Goal: Information Seeking & Learning: Learn about a topic

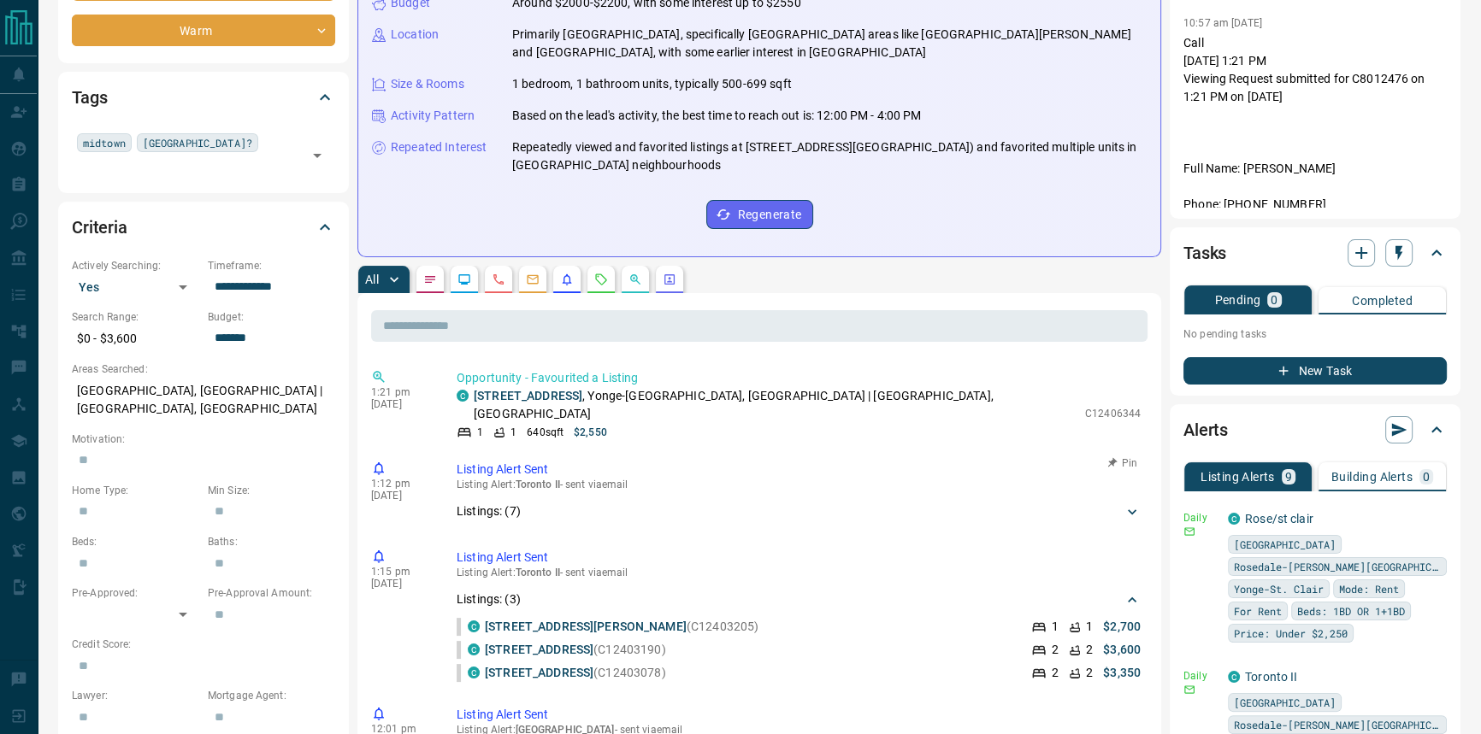
click at [504, 479] on p "Listing Alert : Toronto II - sent via email" at bounding box center [798, 485] width 684 height 12
click at [475, 503] on p "Listings: ( 7 )" at bounding box center [488, 512] width 64 height 18
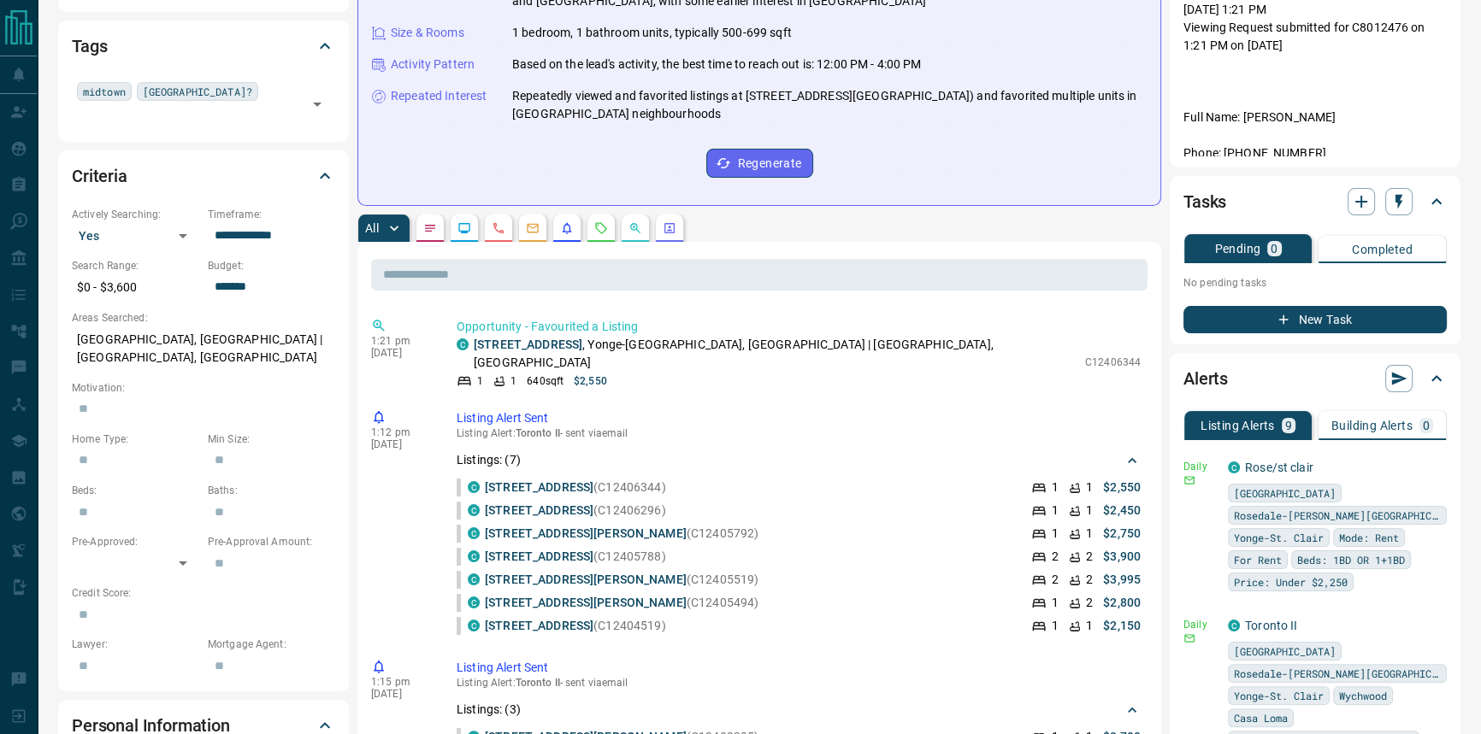
scroll to position [388, 0]
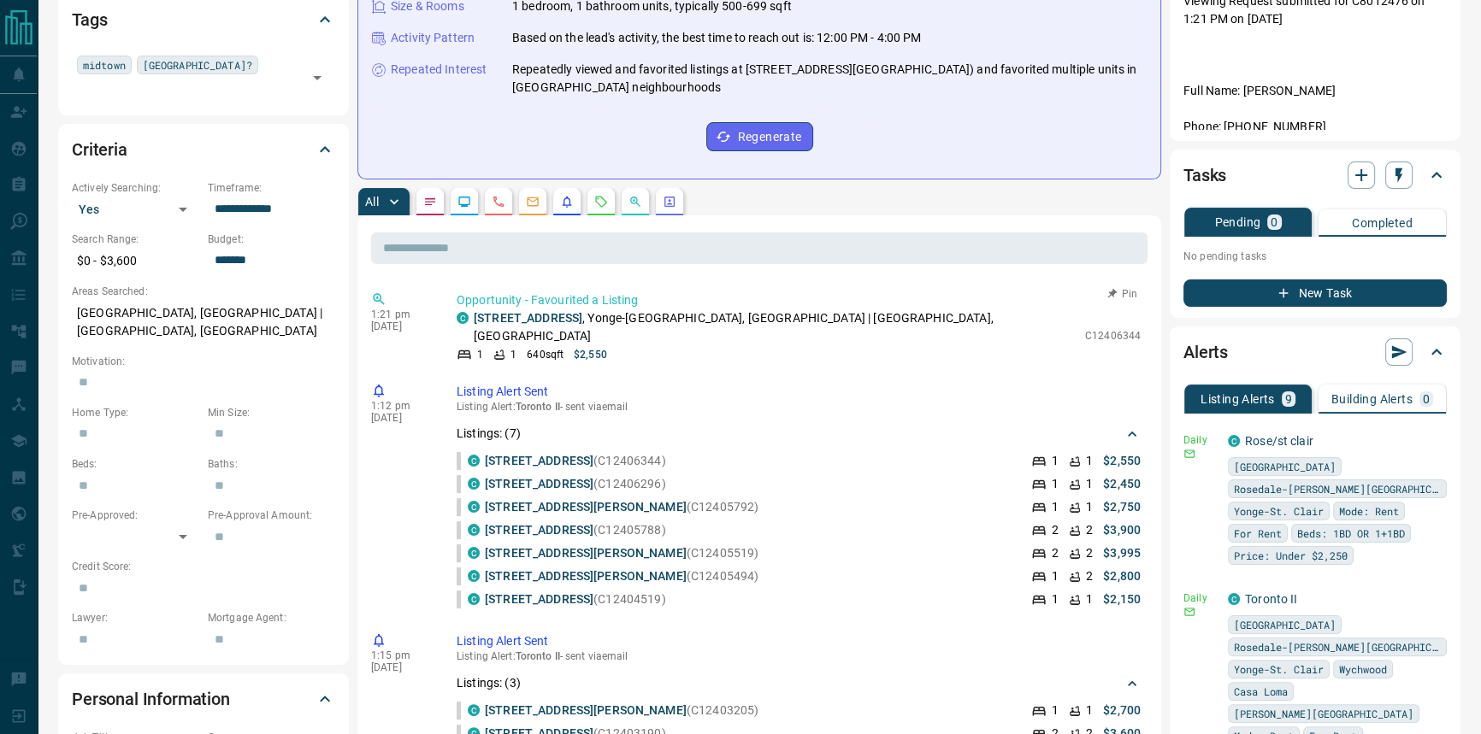
click at [563, 326] on p "[STREET_ADDRESS]" at bounding box center [775, 327] width 603 height 36
click at [568, 304] on p "Opportunity - Favourited a Listing" at bounding box center [798, 300] width 684 height 18
click at [563, 311] on link "[STREET_ADDRESS]" at bounding box center [528, 318] width 109 height 14
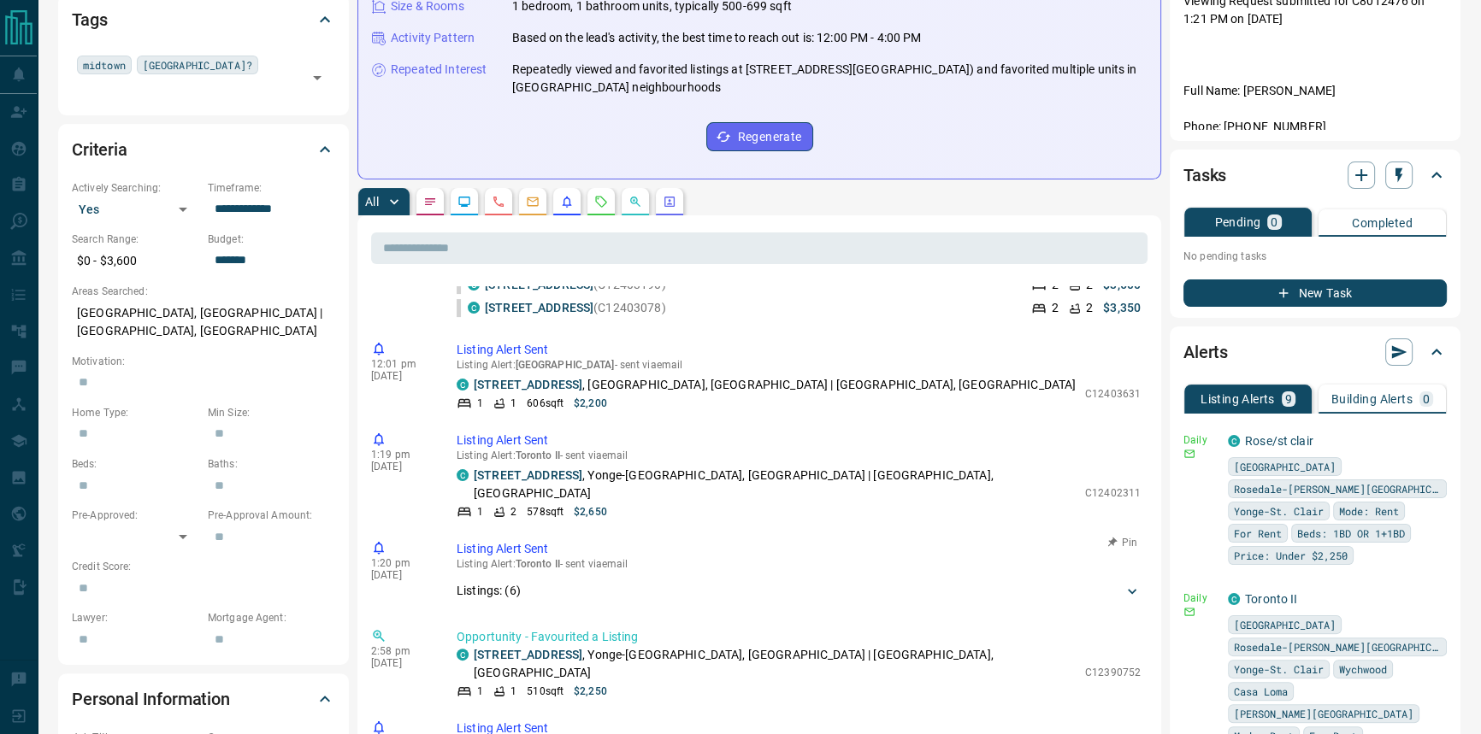
scroll to position [621, 0]
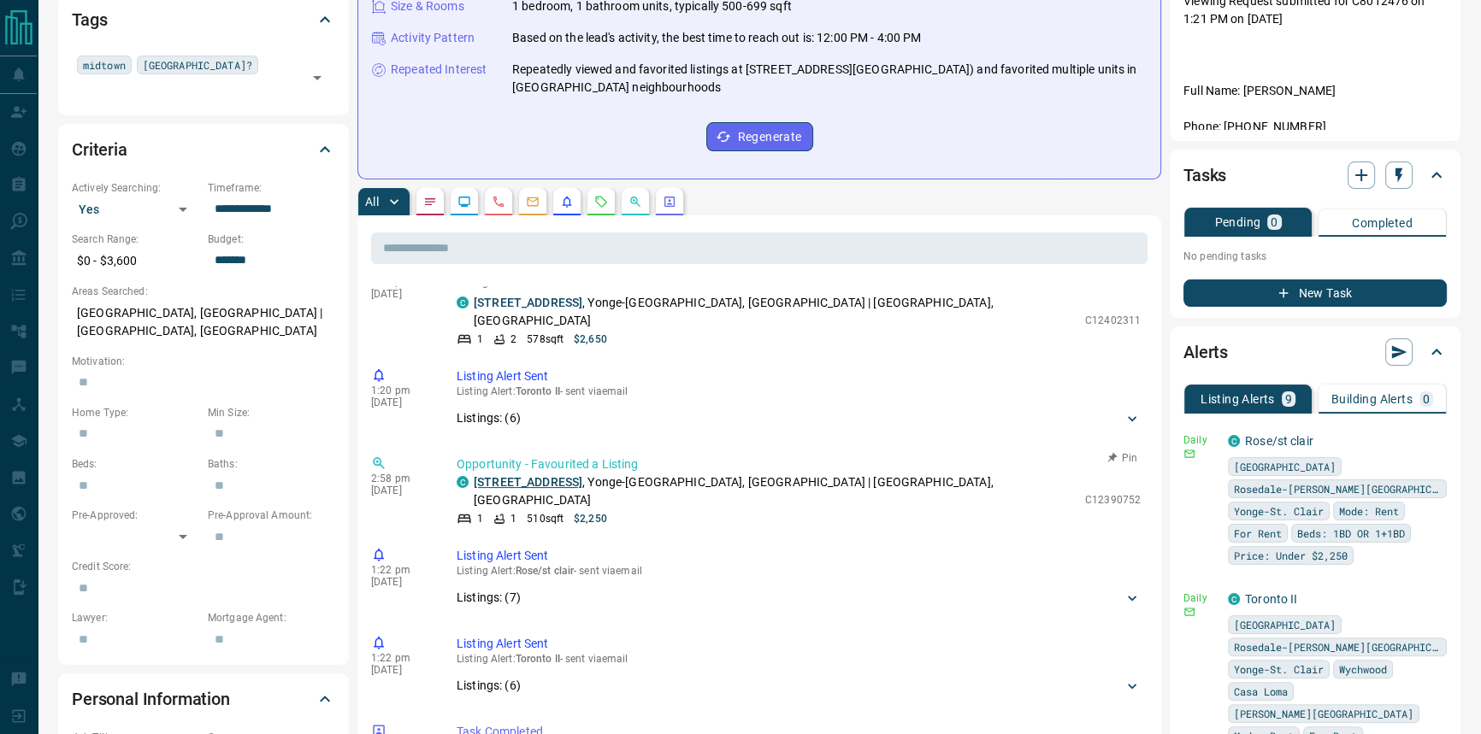
click at [582, 475] on link "[STREET_ADDRESS]" at bounding box center [528, 482] width 109 height 14
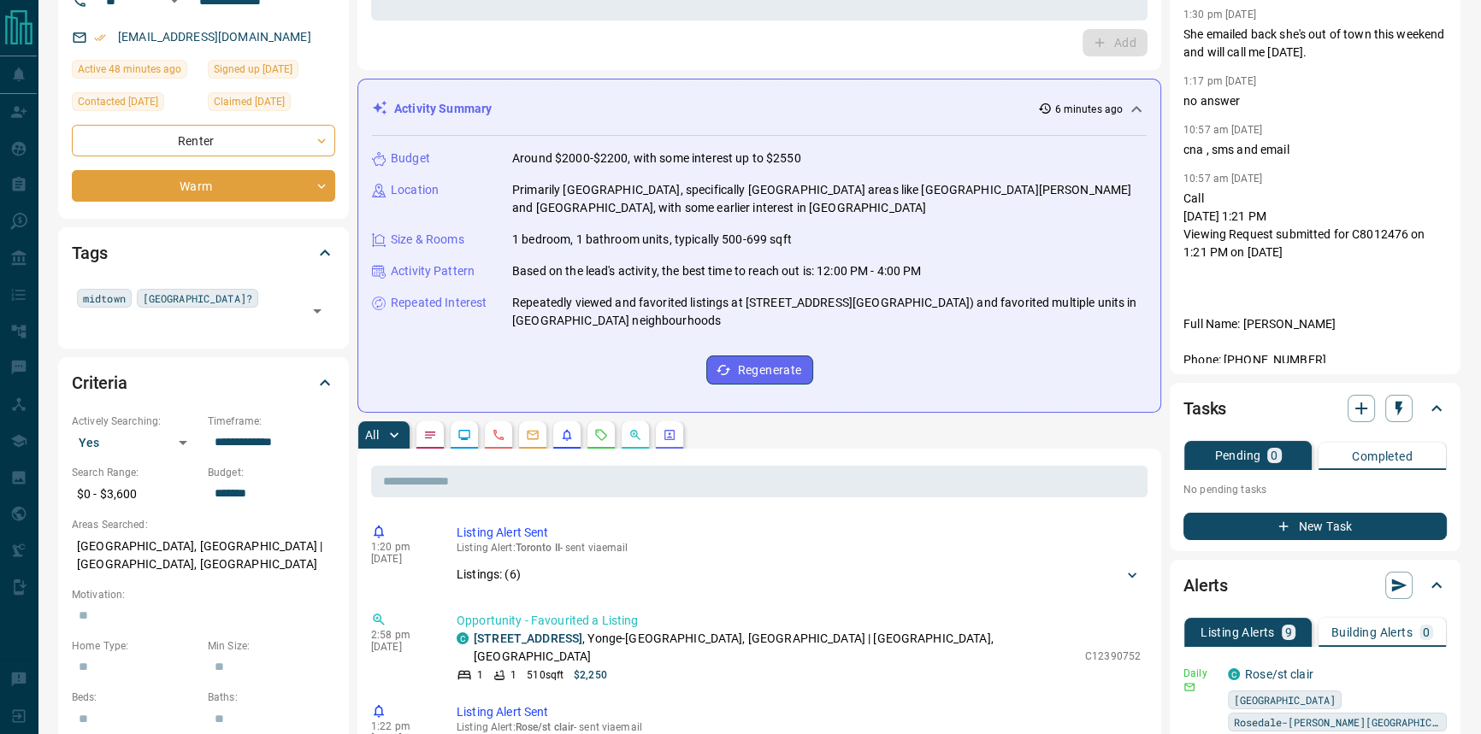
scroll to position [0, 0]
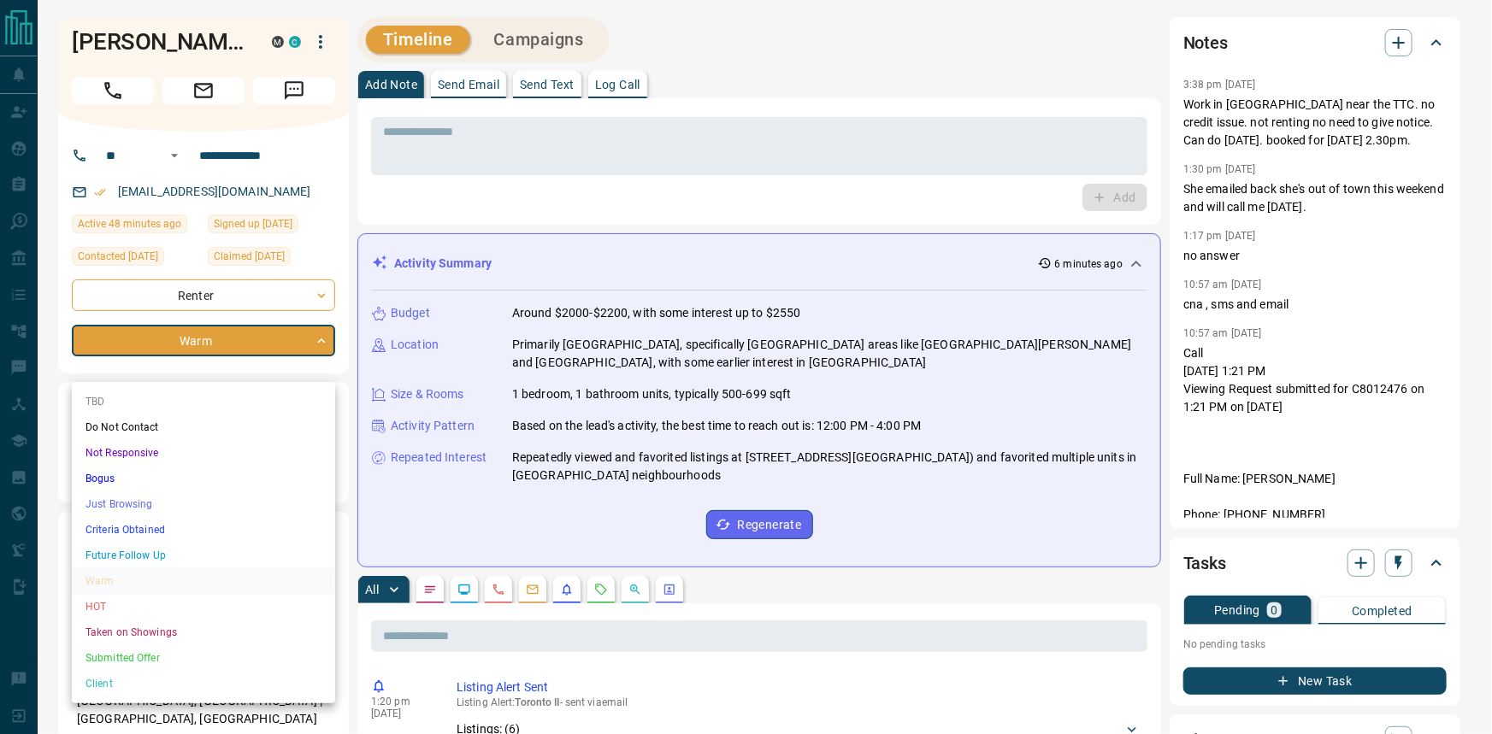
click at [172, 681] on li "Client" at bounding box center [203, 684] width 263 height 26
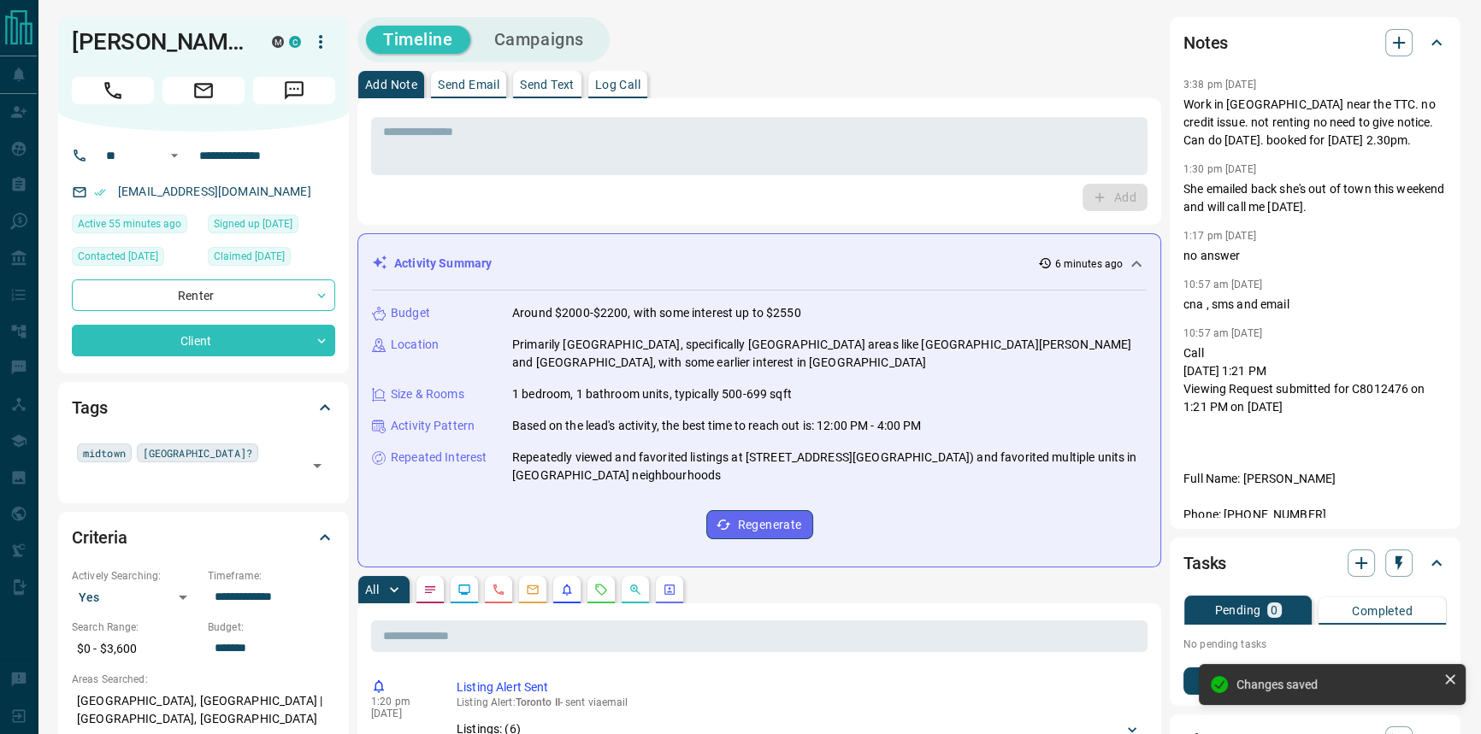
type input "**"
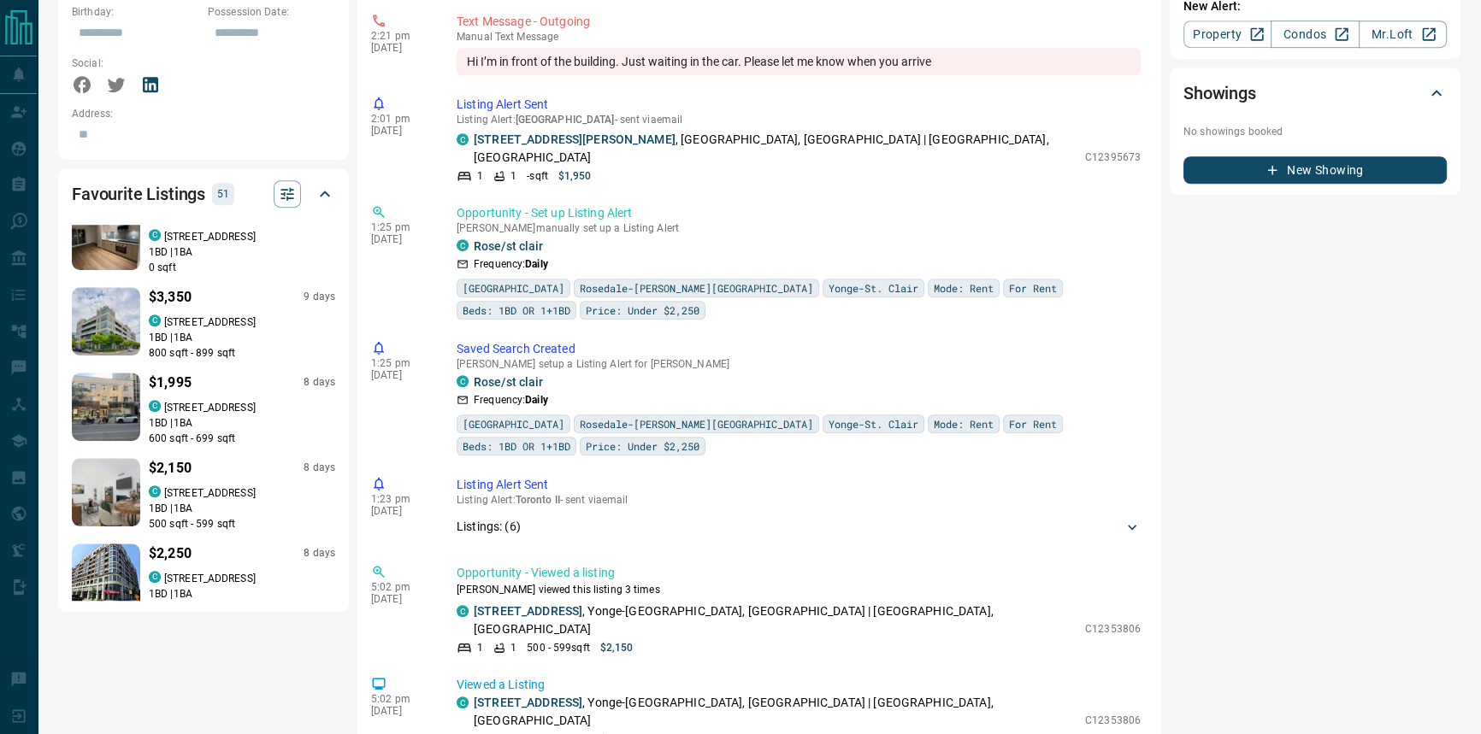
scroll to position [233, 0]
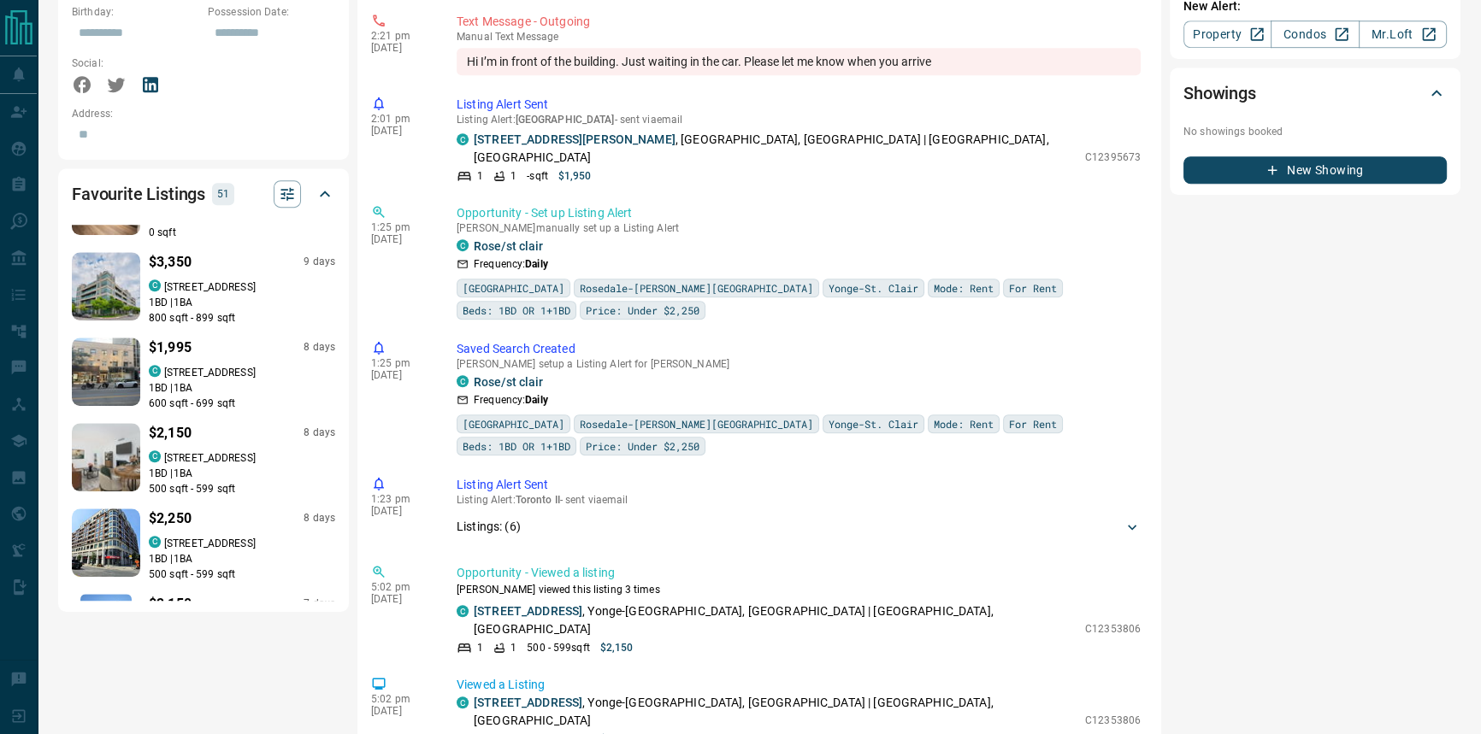
click at [187, 481] on p "500 sqft - 599 sqft" at bounding box center [242, 488] width 186 height 15
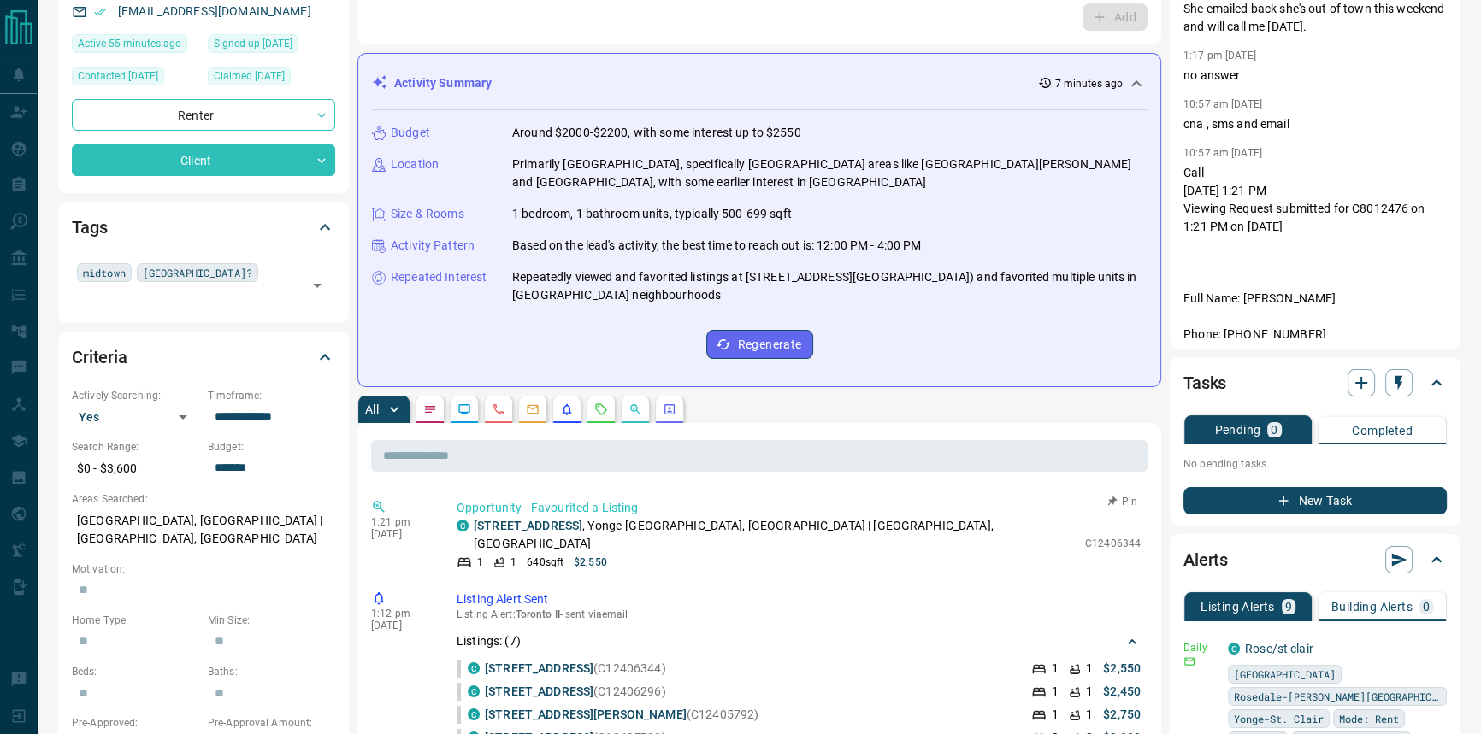
scroll to position [77, 0]
